Goal: Information Seeking & Learning: Learn about a topic

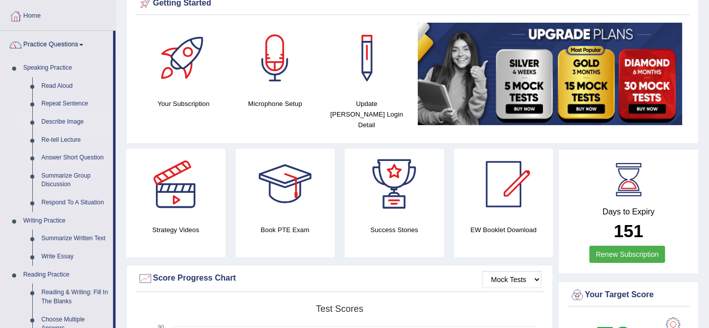
scroll to position [168, 0]
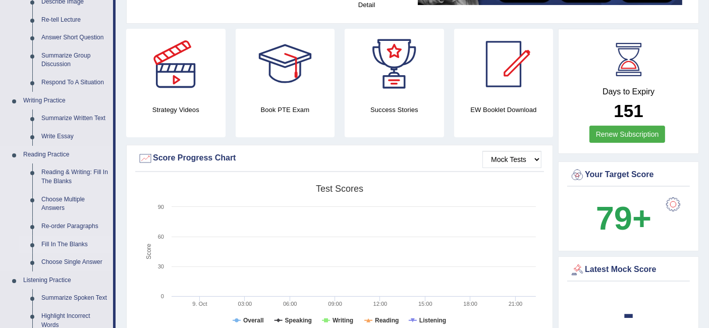
click at [79, 246] on link "Fill In The Blanks" at bounding box center [75, 245] width 76 height 18
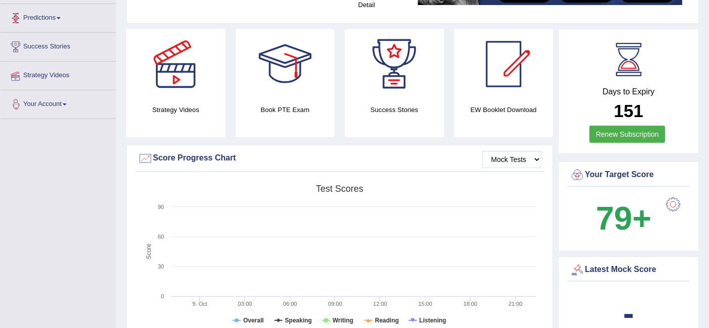
scroll to position [193, 0]
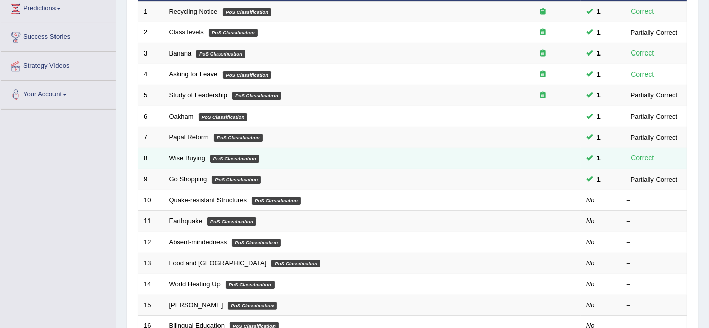
scroll to position [224, 0]
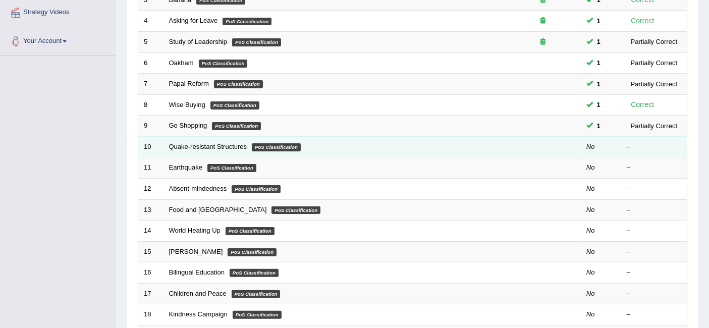
click at [187, 136] on td "Quake-resistant Structures PoS Classification" at bounding box center [333, 146] width 341 height 21
click at [187, 143] on link "Quake-resistant Structures" at bounding box center [208, 147] width 78 height 8
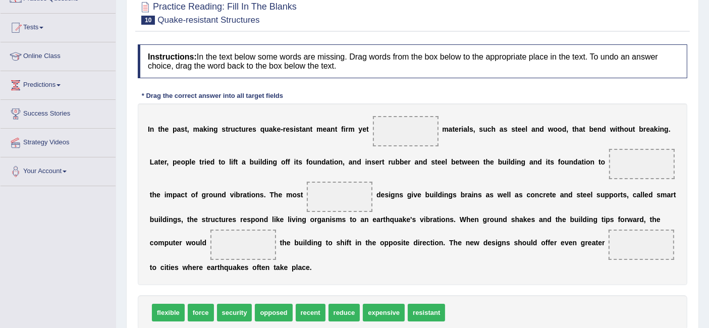
scroll to position [112, 0]
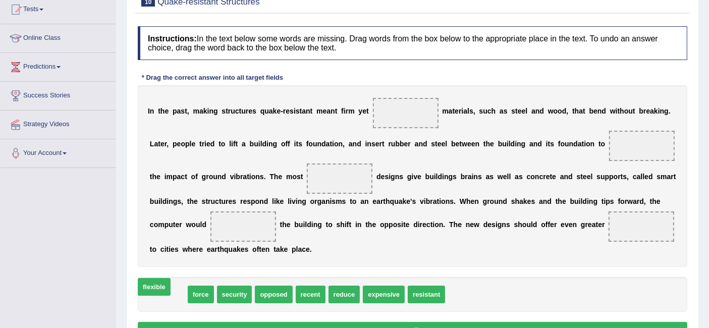
drag, startPoint x: 179, startPoint y: 293, endPoint x: 164, endPoint y: 286, distance: 16.2
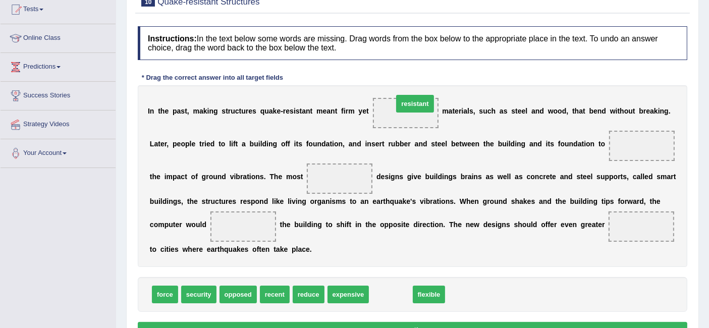
drag, startPoint x: 405, startPoint y: 294, endPoint x: 429, endPoint y: 103, distance: 192.7
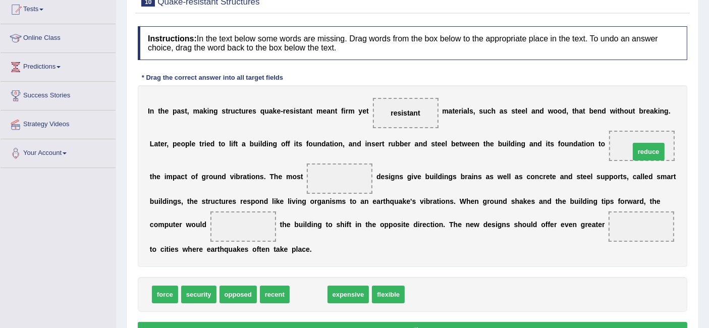
drag, startPoint x: 310, startPoint y: 297, endPoint x: 650, endPoint y: 154, distance: 368.7
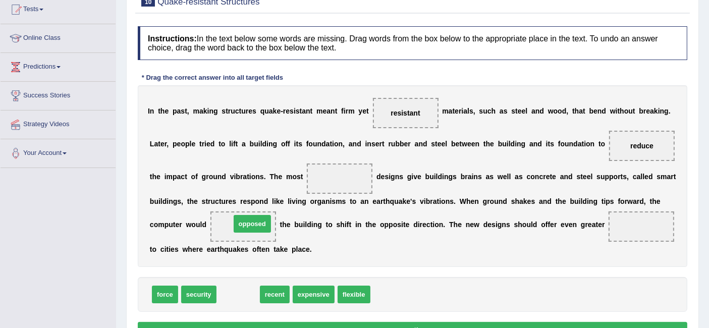
drag, startPoint x: 244, startPoint y: 290, endPoint x: 259, endPoint y: 220, distance: 71.6
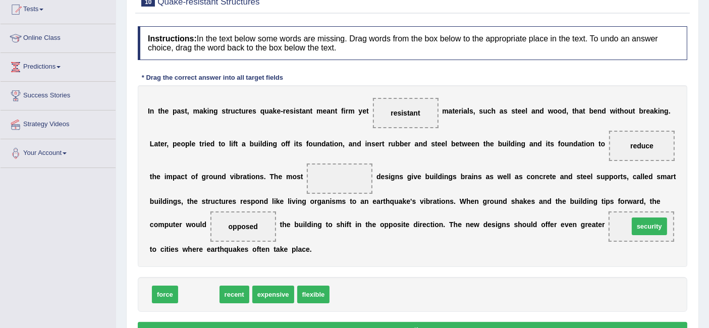
drag, startPoint x: 205, startPoint y: 290, endPoint x: 656, endPoint y: 221, distance: 455.5
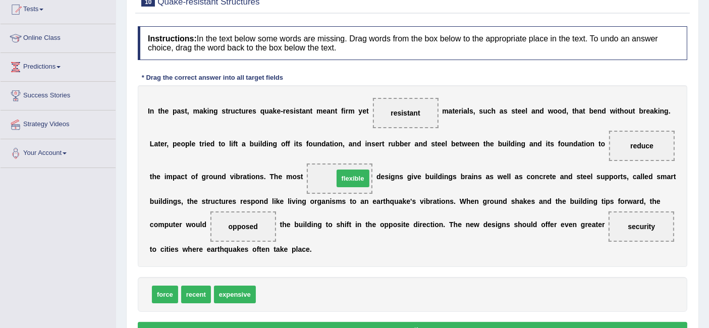
drag, startPoint x: 283, startPoint y: 288, endPoint x: 358, endPoint y: 175, distance: 135.6
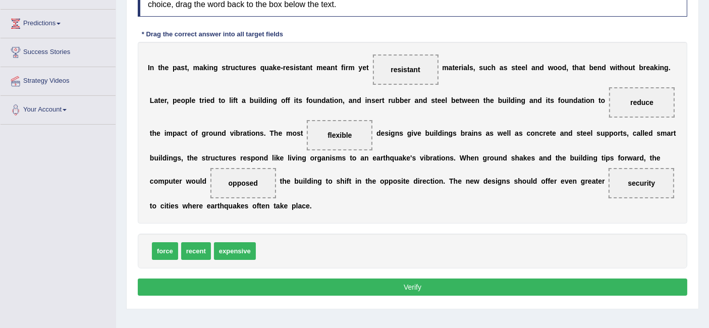
scroll to position [201, 0]
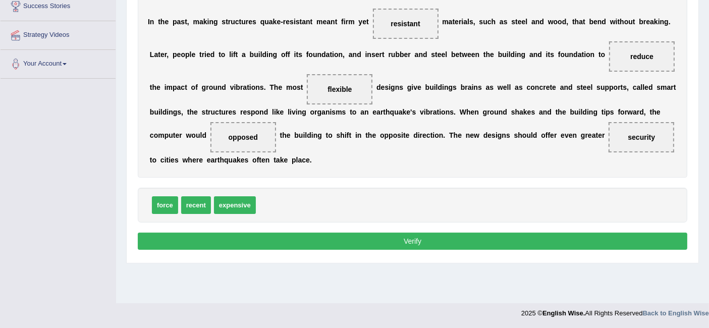
click at [369, 236] on button "Verify" at bounding box center [412, 241] width 549 height 17
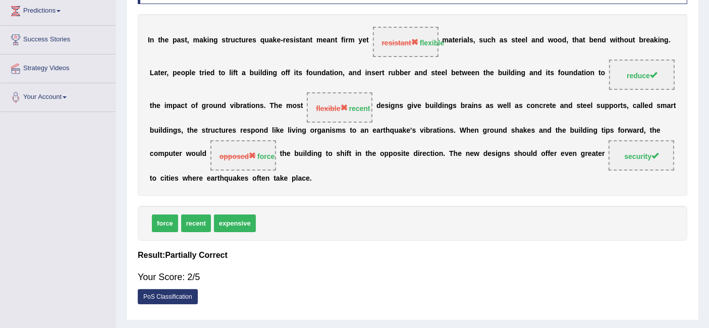
scroll to position [0, 0]
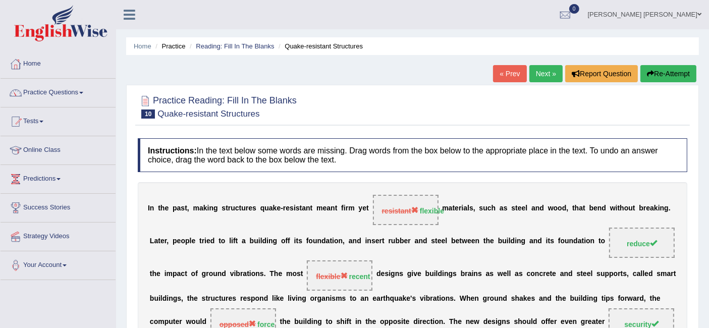
click at [556, 73] on link "Next »" at bounding box center [545, 73] width 33 height 17
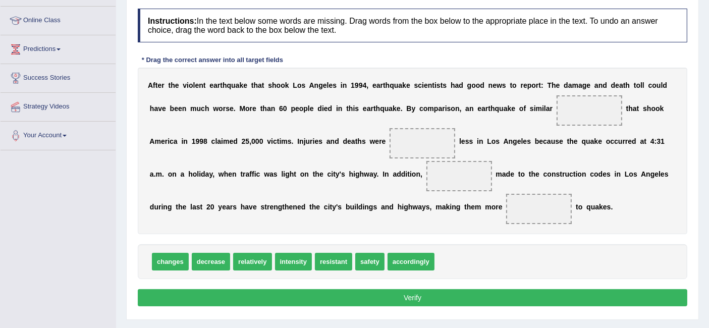
scroll to position [112, 0]
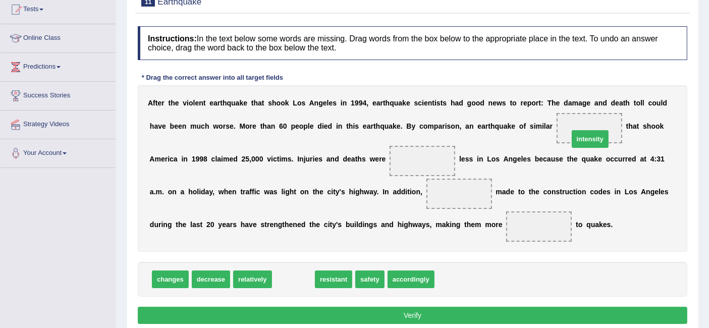
drag, startPoint x: 304, startPoint y: 282, endPoint x: 600, endPoint y: 142, distance: 328.1
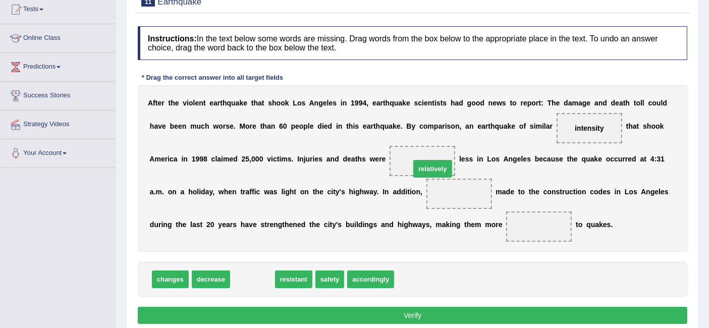
drag, startPoint x: 252, startPoint y: 272, endPoint x: 432, endPoint y: 162, distance: 211.3
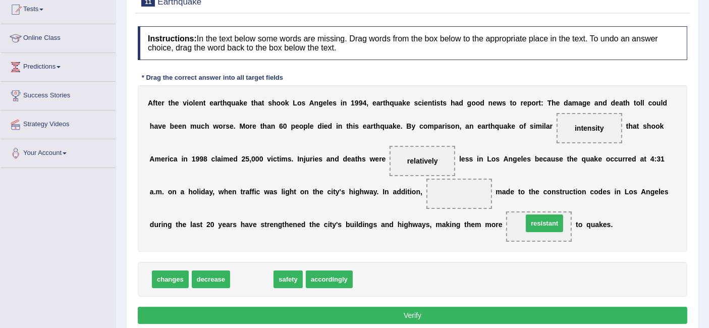
drag, startPoint x: 258, startPoint y: 273, endPoint x: 550, endPoint y: 217, distance: 297.9
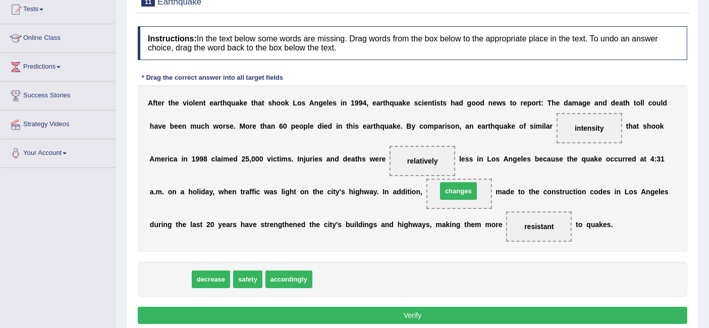
drag, startPoint x: 168, startPoint y: 281, endPoint x: 455, endPoint y: 193, distance: 300.1
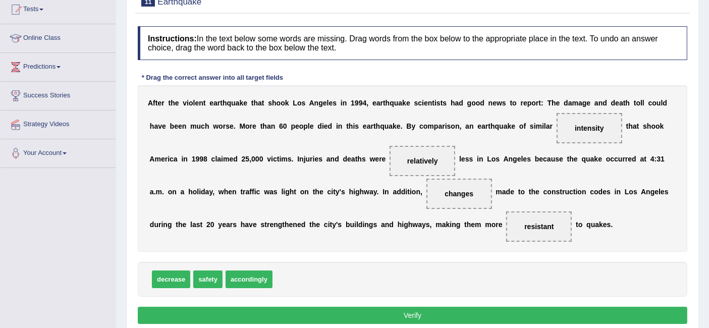
click at [414, 315] on button "Verify" at bounding box center [412, 315] width 549 height 17
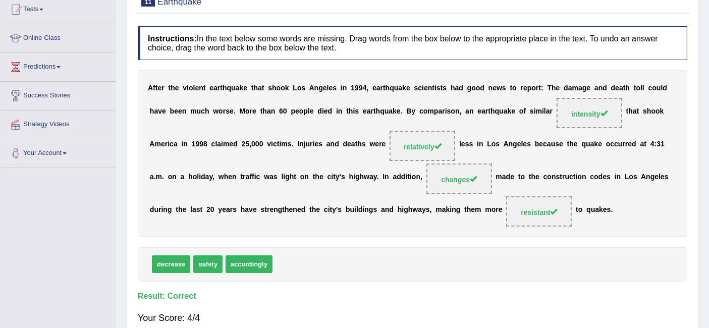
scroll to position [0, 0]
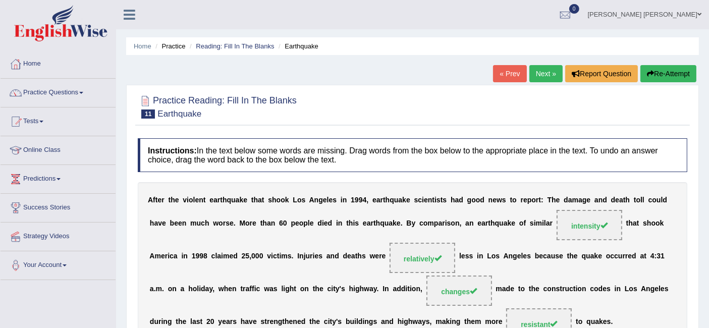
click at [552, 70] on link "Next »" at bounding box center [545, 73] width 33 height 17
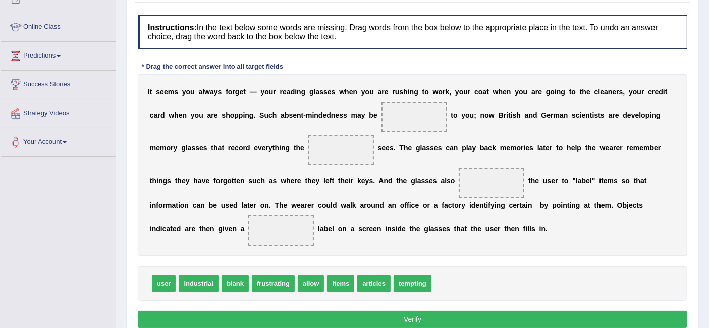
scroll to position [139, 0]
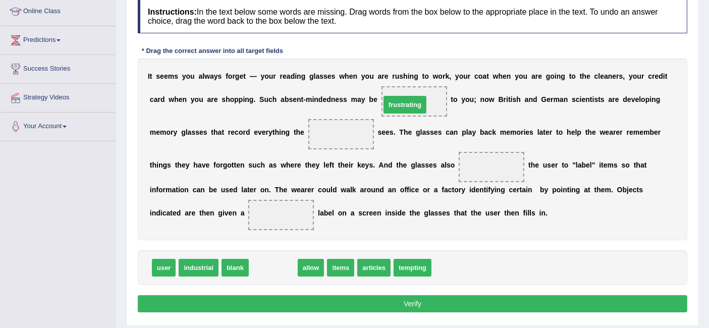
drag, startPoint x: 274, startPoint y: 267, endPoint x: 406, endPoint y: 104, distance: 209.5
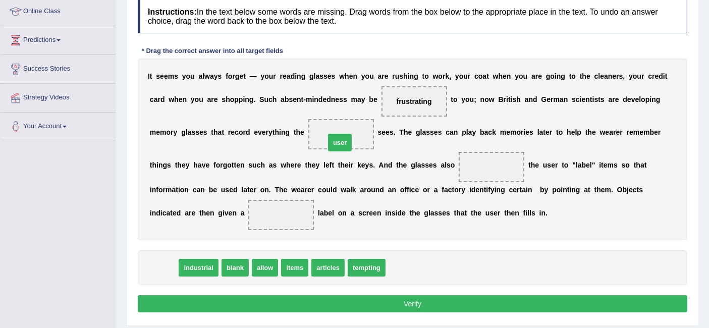
drag, startPoint x: 164, startPoint y: 264, endPoint x: 340, endPoint y: 139, distance: 216.0
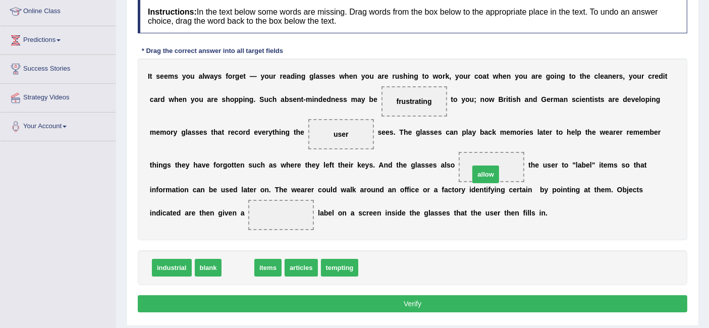
drag, startPoint x: 245, startPoint y: 270, endPoint x: 491, endPoint y: 177, distance: 263.7
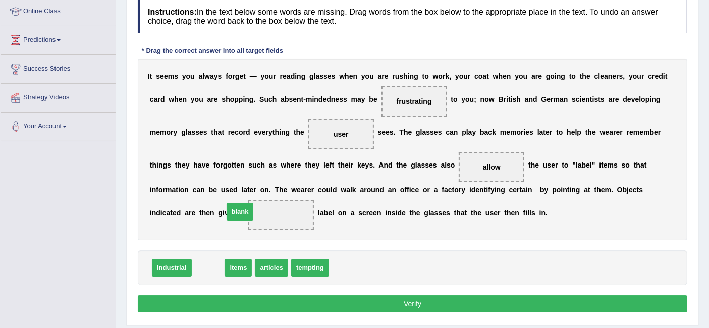
drag, startPoint x: 213, startPoint y: 270, endPoint x: 247, endPoint y: 212, distance: 66.9
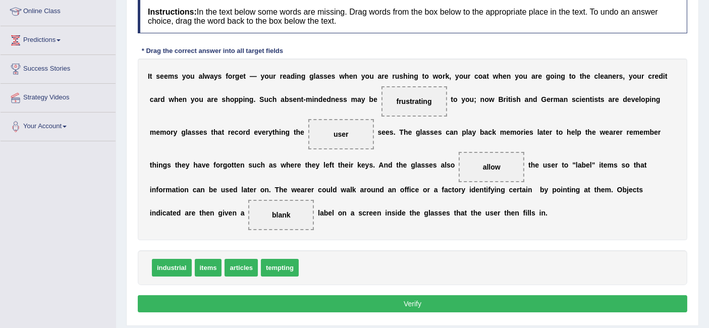
click at [443, 304] on button "Verify" at bounding box center [412, 303] width 549 height 17
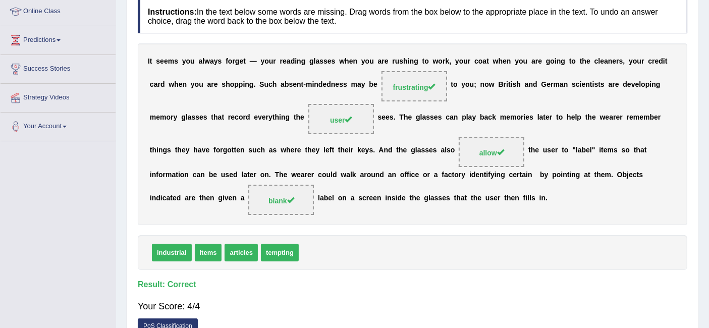
scroll to position [0, 0]
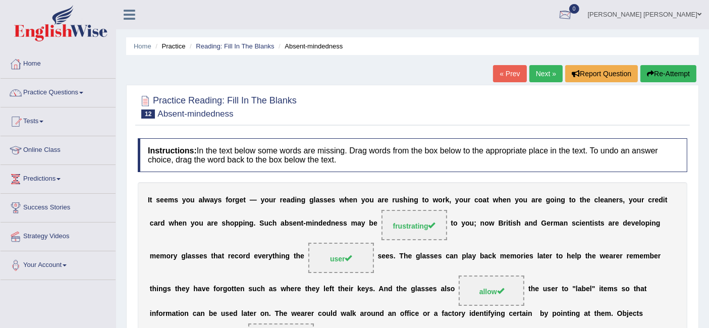
click at [547, 72] on link "Next »" at bounding box center [545, 73] width 33 height 17
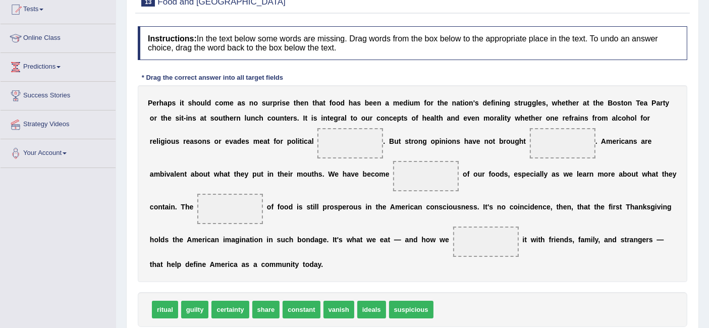
scroll to position [112, 0]
drag, startPoint x: 172, startPoint y: 314, endPoint x: 370, endPoint y: 157, distance: 252.1
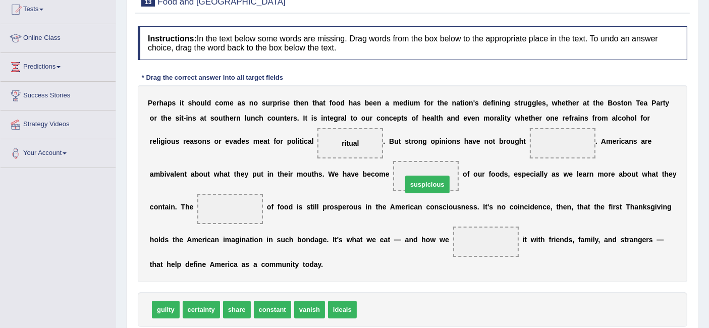
drag, startPoint x: 389, startPoint y: 308, endPoint x: 434, endPoint y: 182, distance: 133.5
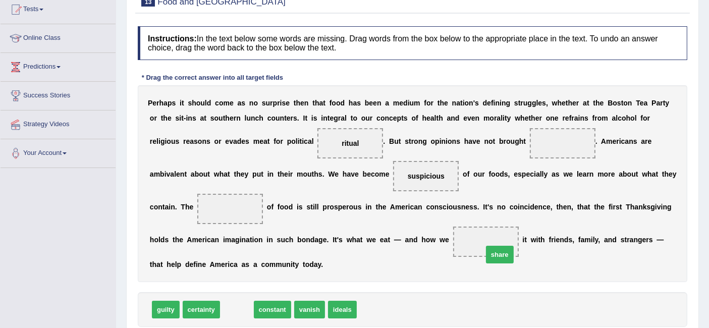
drag, startPoint x: 240, startPoint y: 307, endPoint x: 500, endPoint y: 251, distance: 265.6
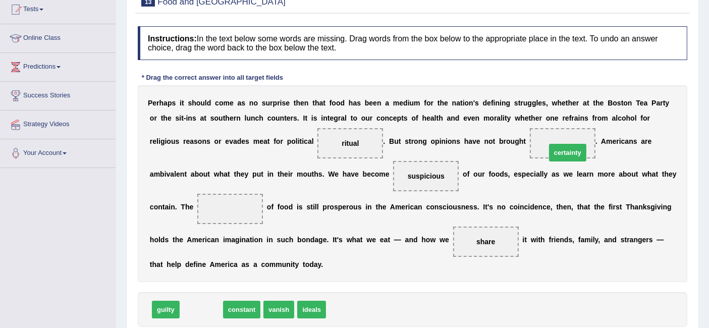
drag, startPoint x: 210, startPoint y: 308, endPoint x: 566, endPoint y: 150, distance: 389.3
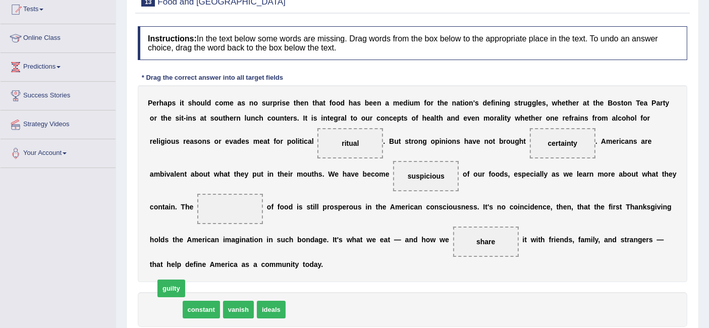
drag, startPoint x: 171, startPoint y: 303, endPoint x: 177, endPoint y: 282, distance: 21.3
drag, startPoint x: 183, startPoint y: 308, endPoint x: 246, endPoint y: 204, distance: 121.8
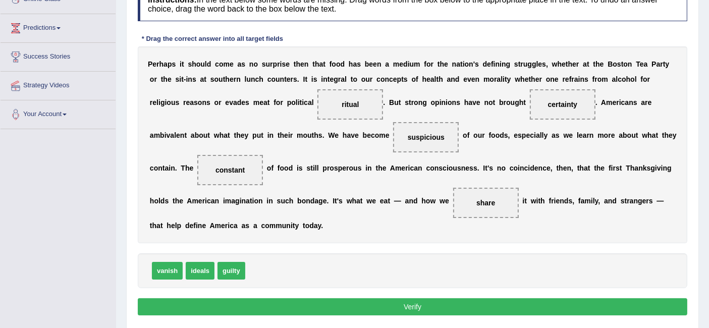
scroll to position [168, 0]
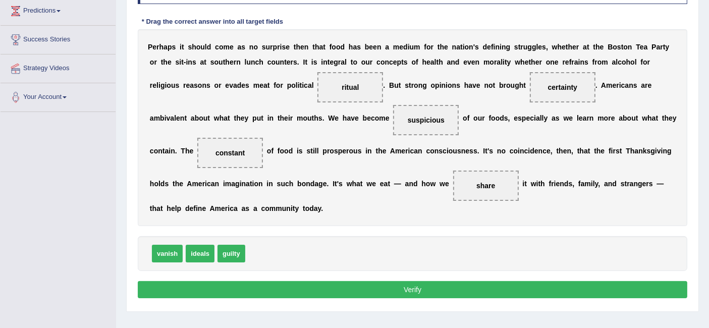
click at [460, 286] on button "Verify" at bounding box center [412, 289] width 549 height 17
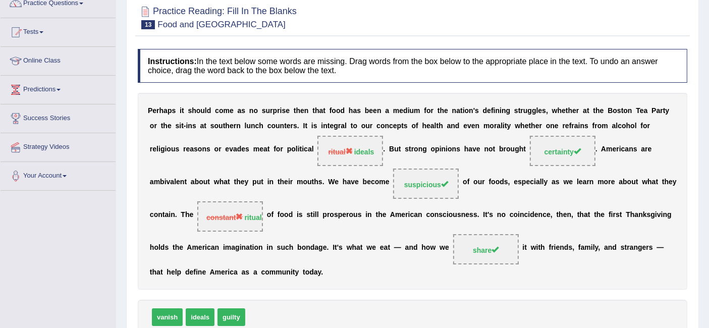
scroll to position [38, 0]
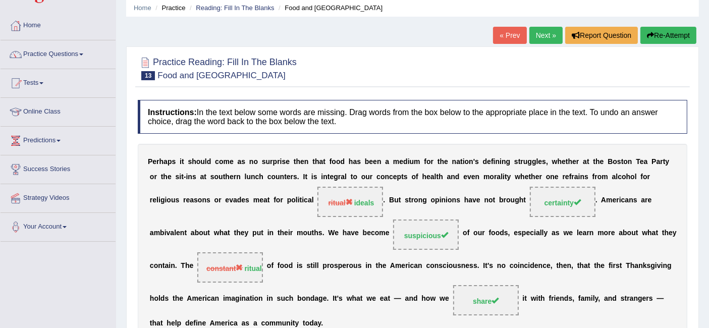
click at [534, 37] on link "Next »" at bounding box center [545, 35] width 33 height 17
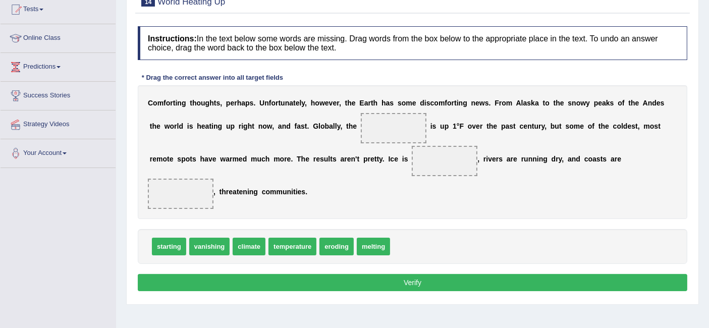
scroll to position [112, 0]
drag, startPoint x: 304, startPoint y: 241, endPoint x: 403, endPoint y: 129, distance: 149.0
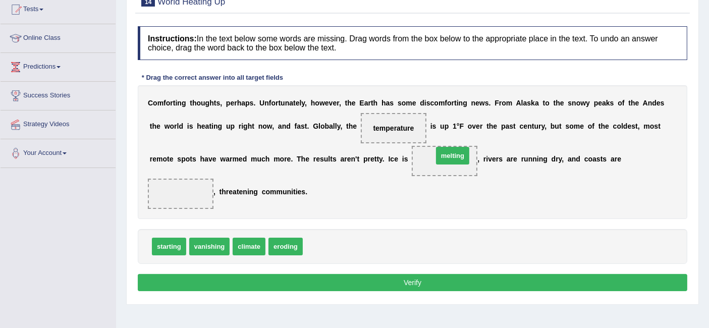
drag, startPoint x: 333, startPoint y: 245, endPoint x: 463, endPoint y: 154, distance: 158.7
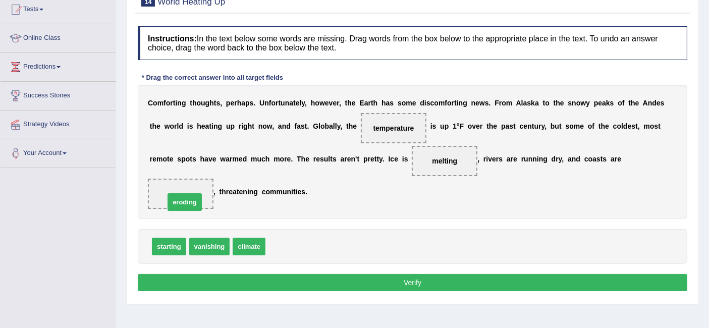
drag, startPoint x: 290, startPoint y: 245, endPoint x: 189, endPoint y: 200, distance: 110.9
click at [374, 281] on button "Verify" at bounding box center [412, 282] width 549 height 17
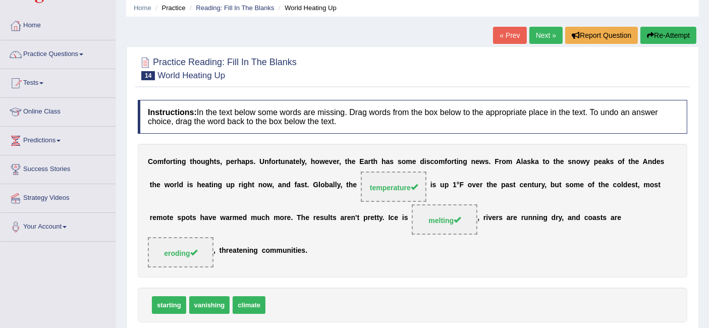
scroll to position [0, 0]
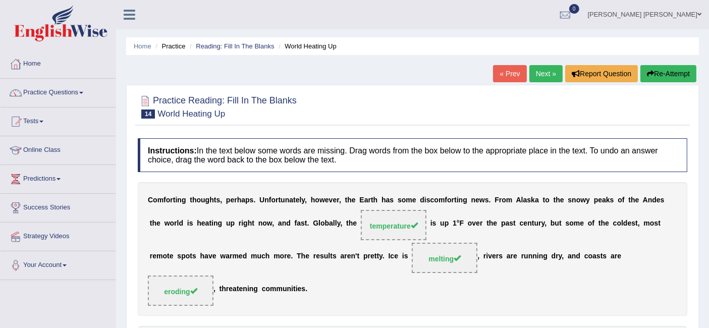
click at [542, 69] on link "Next »" at bounding box center [545, 73] width 33 height 17
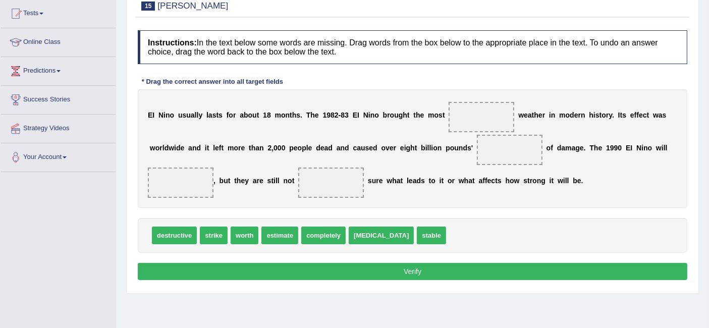
scroll to position [112, 0]
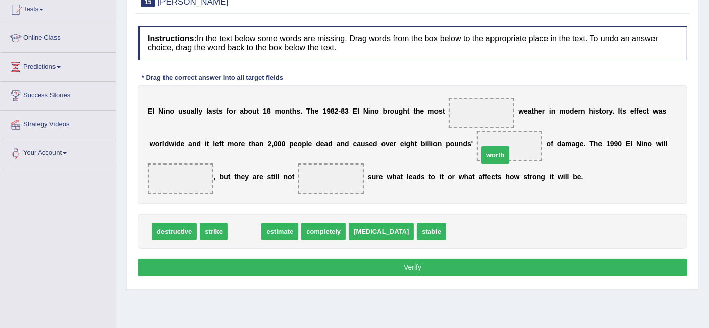
drag, startPoint x: 242, startPoint y: 229, endPoint x: 493, endPoint y: 153, distance: 262.0
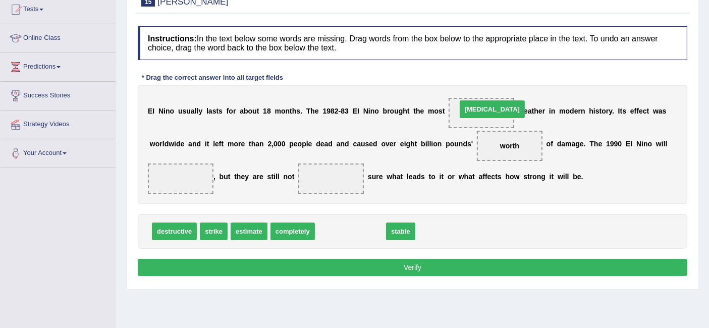
drag, startPoint x: 345, startPoint y: 234, endPoint x: 486, endPoint y: 111, distance: 187.1
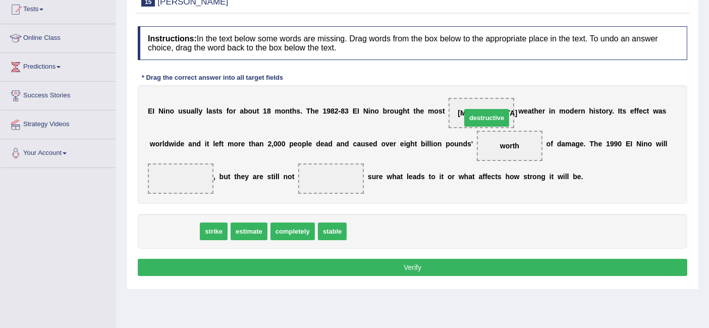
drag, startPoint x: 180, startPoint y: 224, endPoint x: 492, endPoint y: 110, distance: 332.4
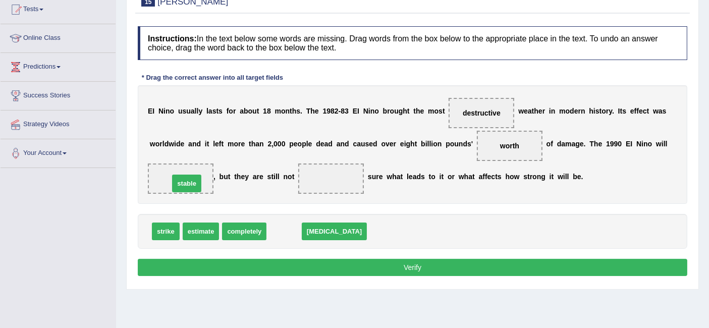
drag, startPoint x: 293, startPoint y: 231, endPoint x: 192, endPoint y: 183, distance: 112.1
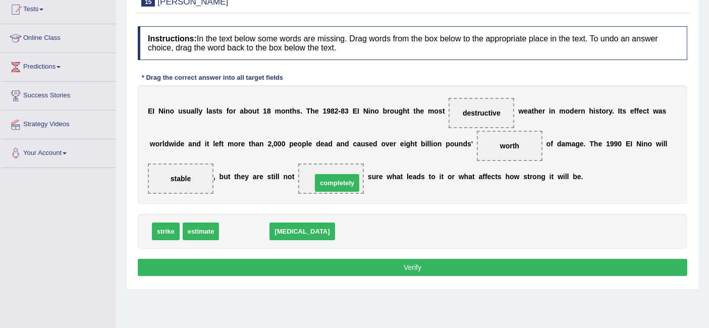
drag, startPoint x: 236, startPoint y: 230, endPoint x: 328, endPoint y: 181, distance: 104.9
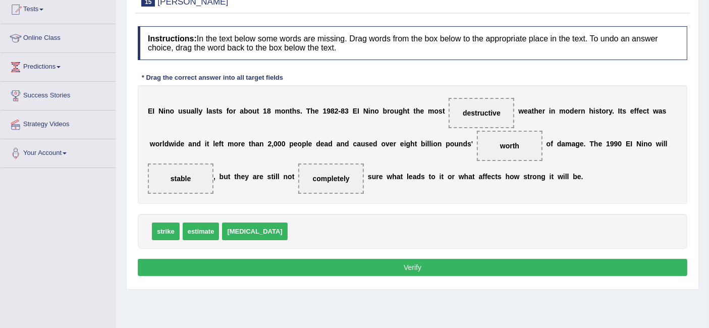
click at [429, 266] on button "Verify" at bounding box center [412, 267] width 549 height 17
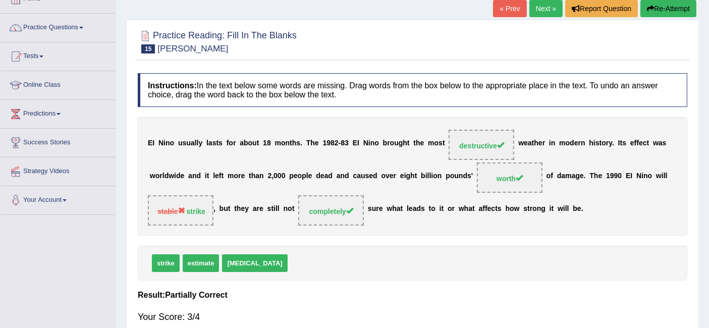
scroll to position [0, 0]
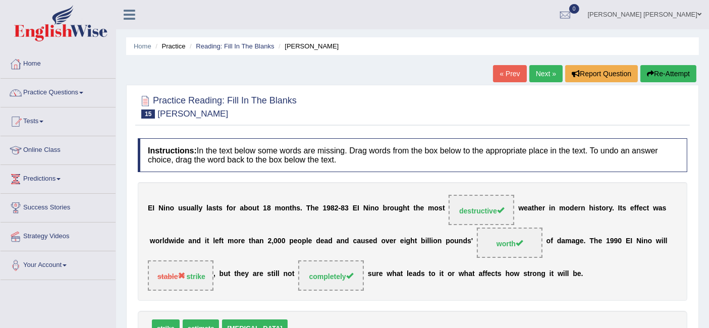
click at [538, 71] on link "Next »" at bounding box center [545, 73] width 33 height 17
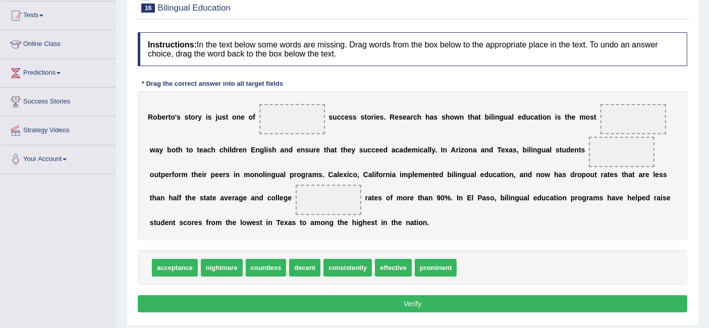
scroll to position [112, 0]
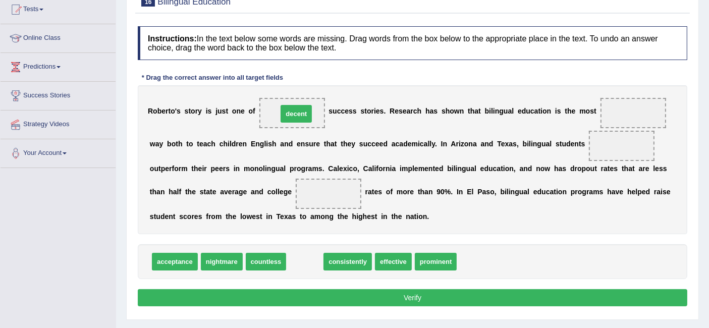
drag, startPoint x: 302, startPoint y: 242, endPoint x: 294, endPoint y: 102, distance: 140.4
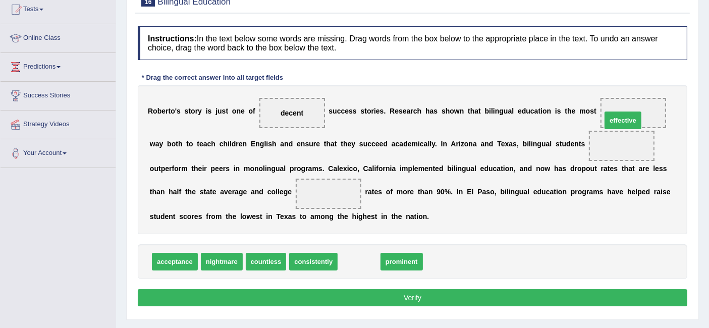
drag, startPoint x: 374, startPoint y: 257, endPoint x: 638, endPoint y: 116, distance: 299.2
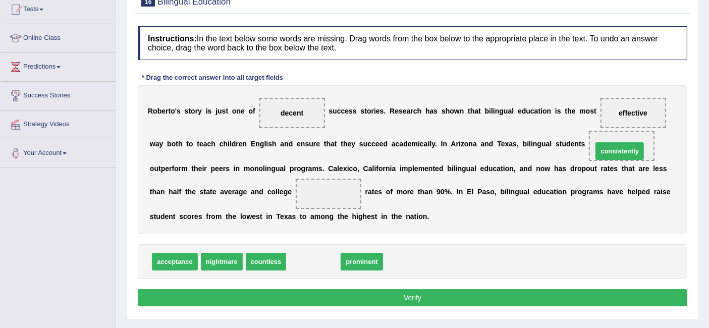
drag, startPoint x: 329, startPoint y: 263, endPoint x: 631, endPoint y: 150, distance: 322.4
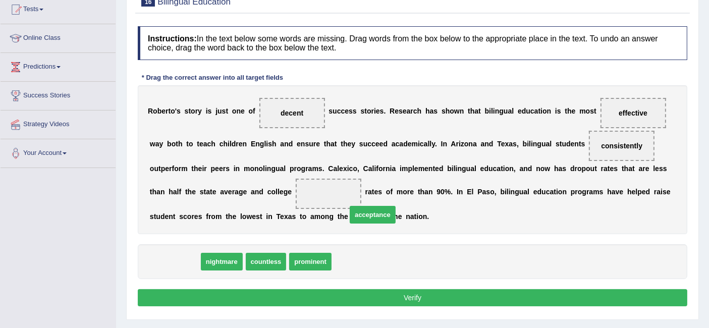
drag, startPoint x: 162, startPoint y: 264, endPoint x: 326, endPoint y: 216, distance: 170.2
click at [350, 223] on span "acceptance" at bounding box center [373, 215] width 46 height 18
click at [321, 206] on div "R [PERSON_NAME] ' s s t o r y i s j u s t o n e o f decent s u c c e s s s t o …" at bounding box center [412, 159] width 549 height 149
drag, startPoint x: 173, startPoint y: 260, endPoint x: 338, endPoint y: 204, distance: 174.7
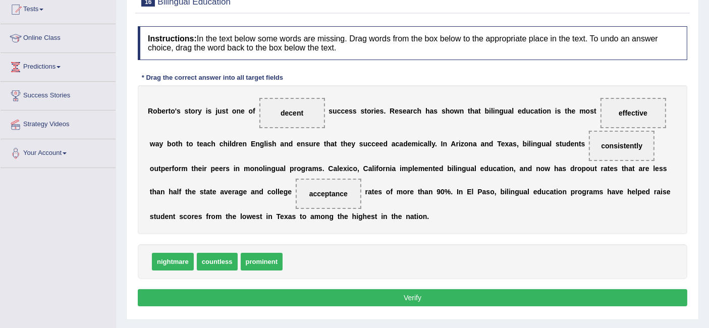
click at [396, 297] on button "Verify" at bounding box center [412, 297] width 549 height 17
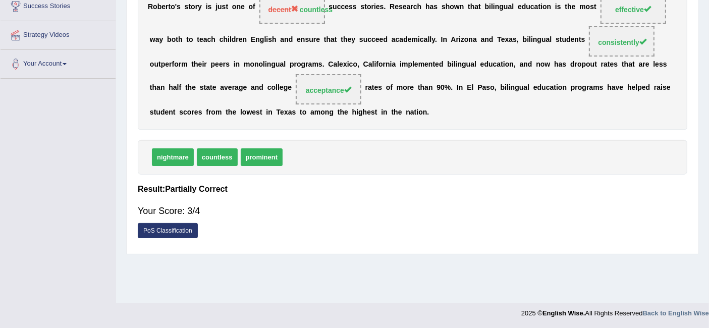
scroll to position [33, 0]
